Goal: Task Accomplishment & Management: Use online tool/utility

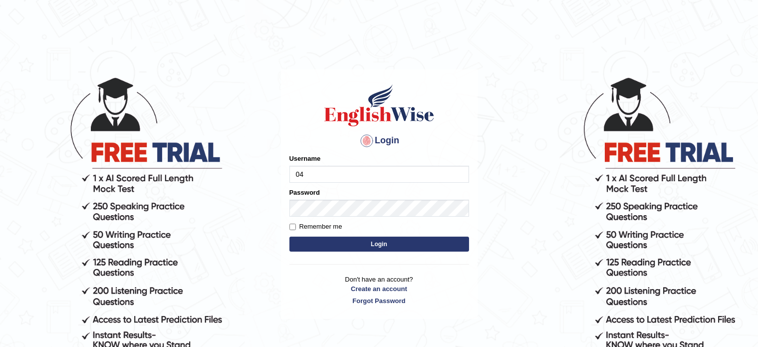
type input "0468300324"
click at [356, 240] on button "Login" at bounding box center [379, 243] width 180 height 15
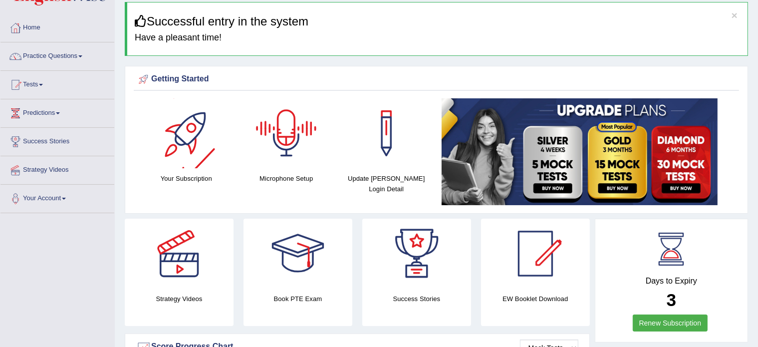
scroll to position [37, 0]
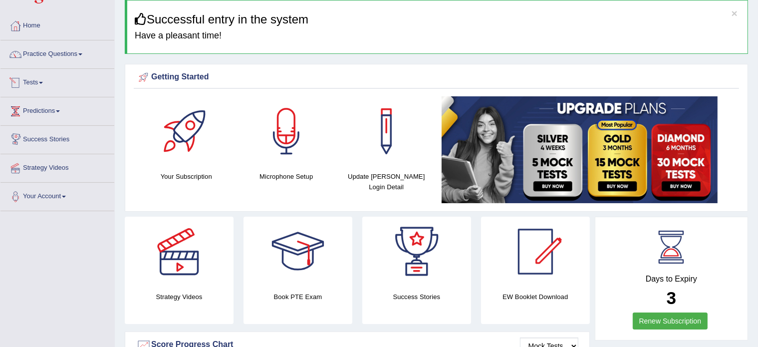
click at [26, 82] on link "Tests" at bounding box center [57, 81] width 114 height 25
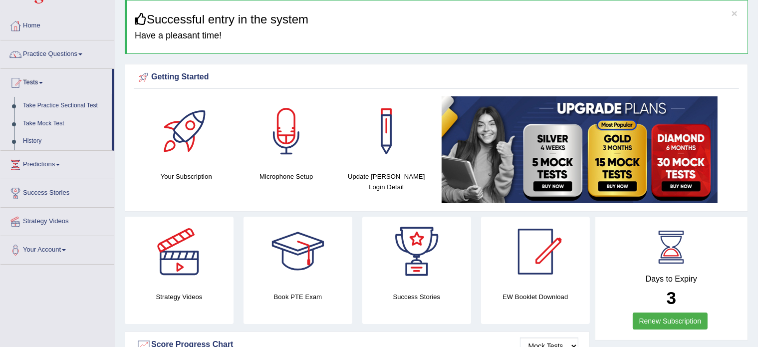
click at [38, 122] on link "Take Mock Test" at bounding box center [64, 124] width 93 height 18
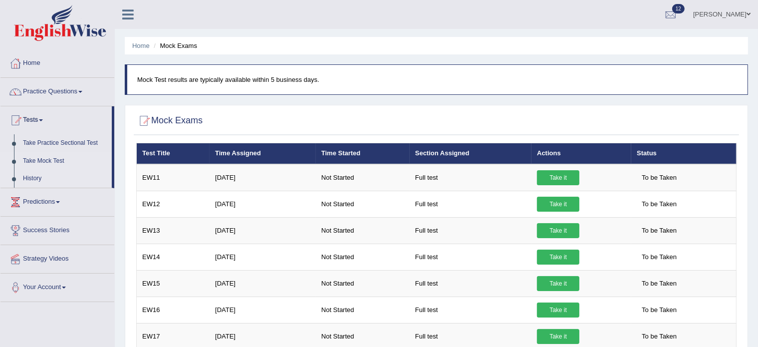
click at [33, 173] on link "History" at bounding box center [64, 179] width 93 height 18
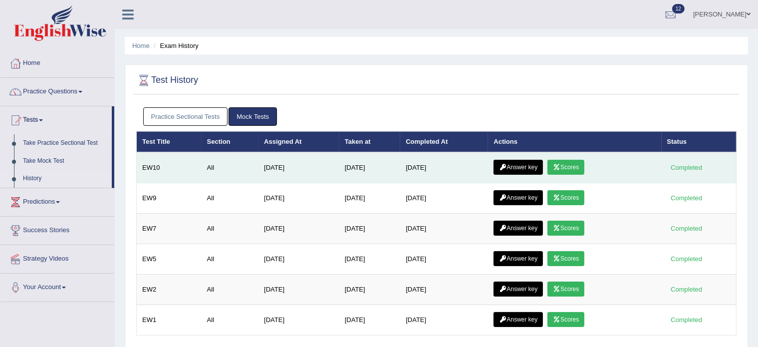
click at [583, 165] on link "Scores" at bounding box center [565, 167] width 37 height 15
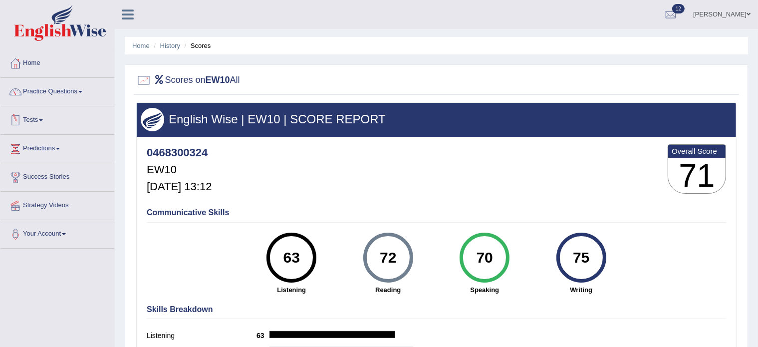
click at [18, 119] on div at bounding box center [15, 120] width 15 height 15
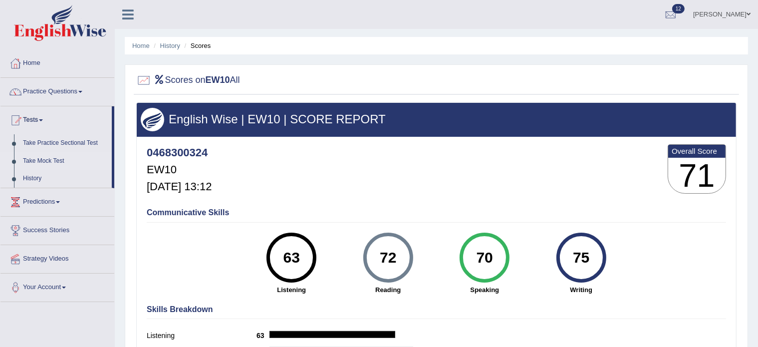
click at [48, 158] on link "Take Mock Test" at bounding box center [64, 161] width 93 height 18
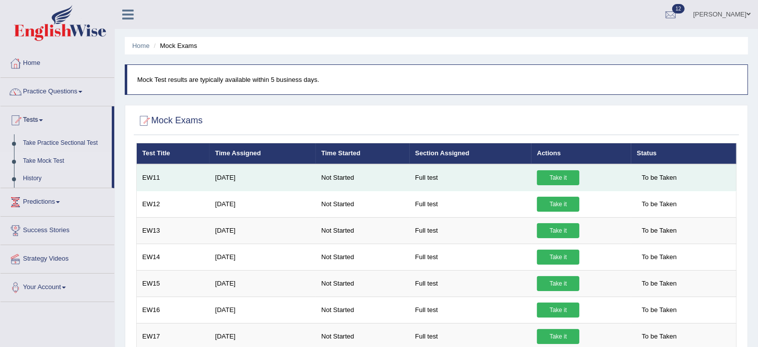
click at [549, 175] on link "Take it" at bounding box center [558, 177] width 42 height 15
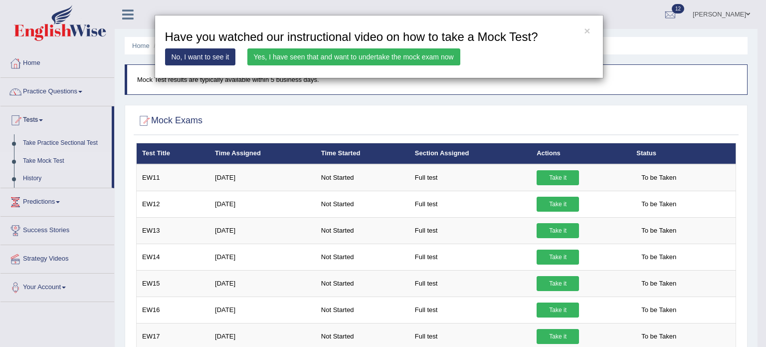
click at [412, 50] on link "Yes, I have seen that and want to undertake the mock exam now" at bounding box center [353, 56] width 213 height 17
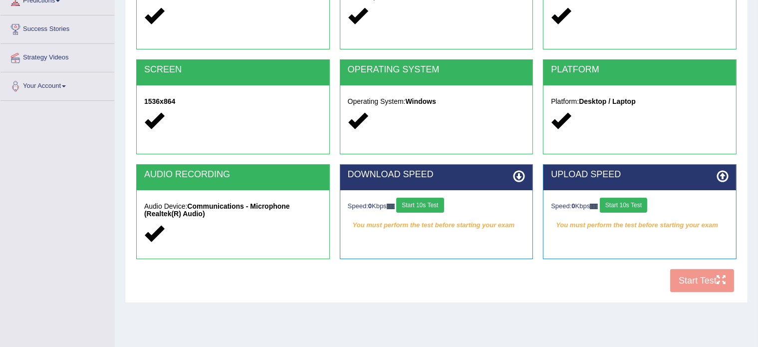
scroll to position [149, 0]
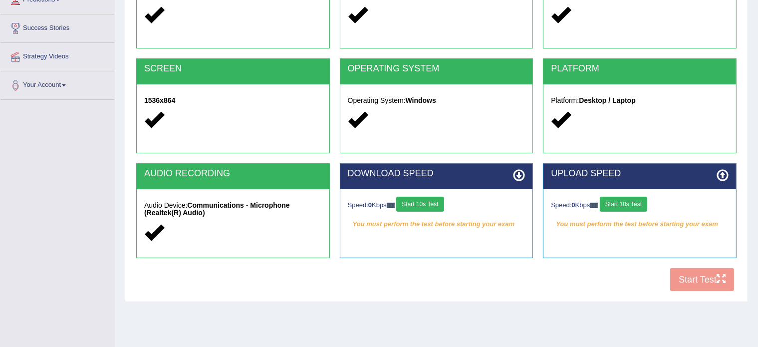
click at [435, 201] on button "Start 10s Test" at bounding box center [419, 203] width 47 height 15
click at [615, 203] on button "Start 10s Test" at bounding box center [622, 203] width 47 height 15
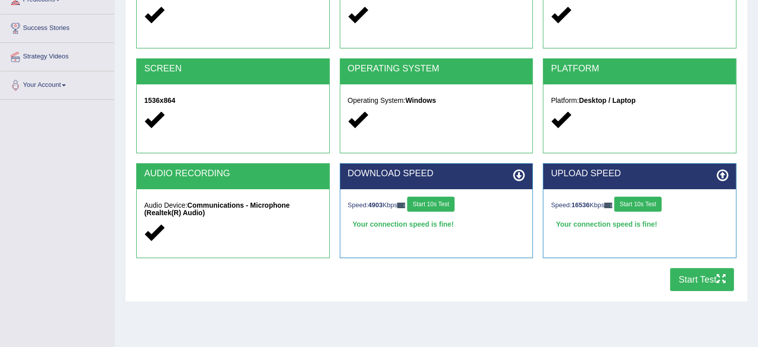
click at [684, 274] on button "Start Test" at bounding box center [702, 279] width 64 height 23
